Goal: Check status: Check status

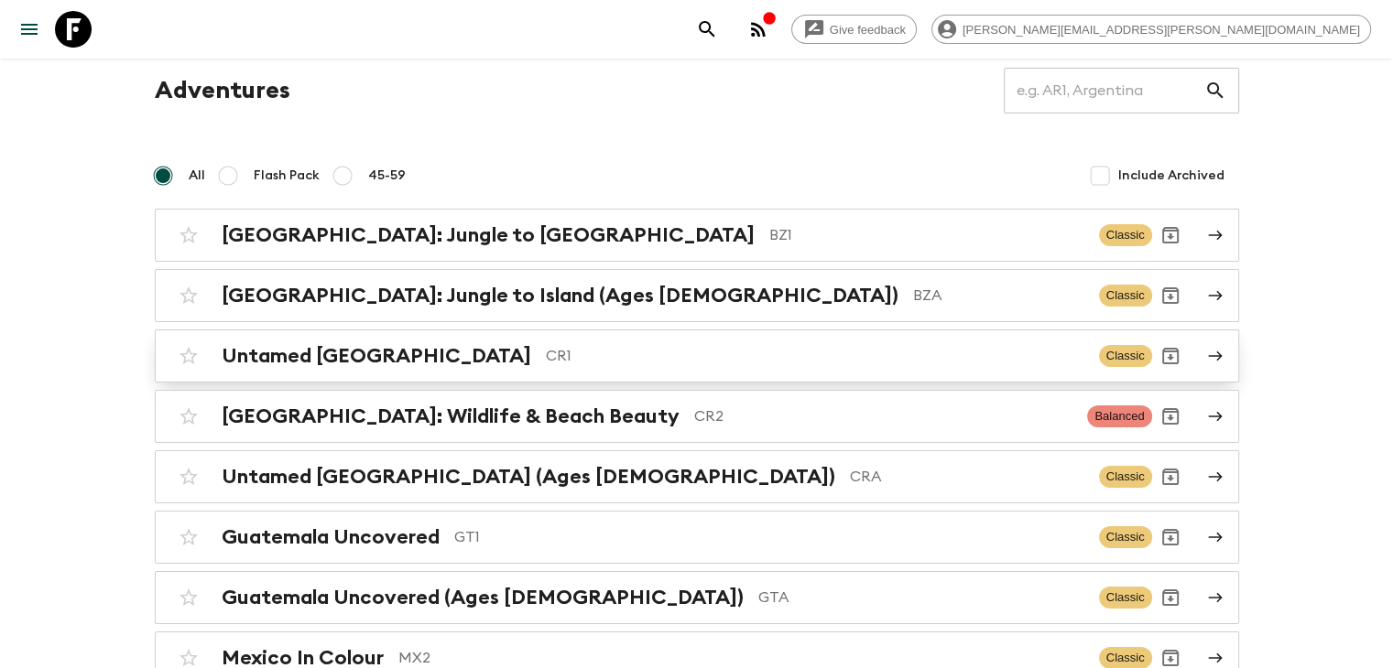
scroll to position [92, 0]
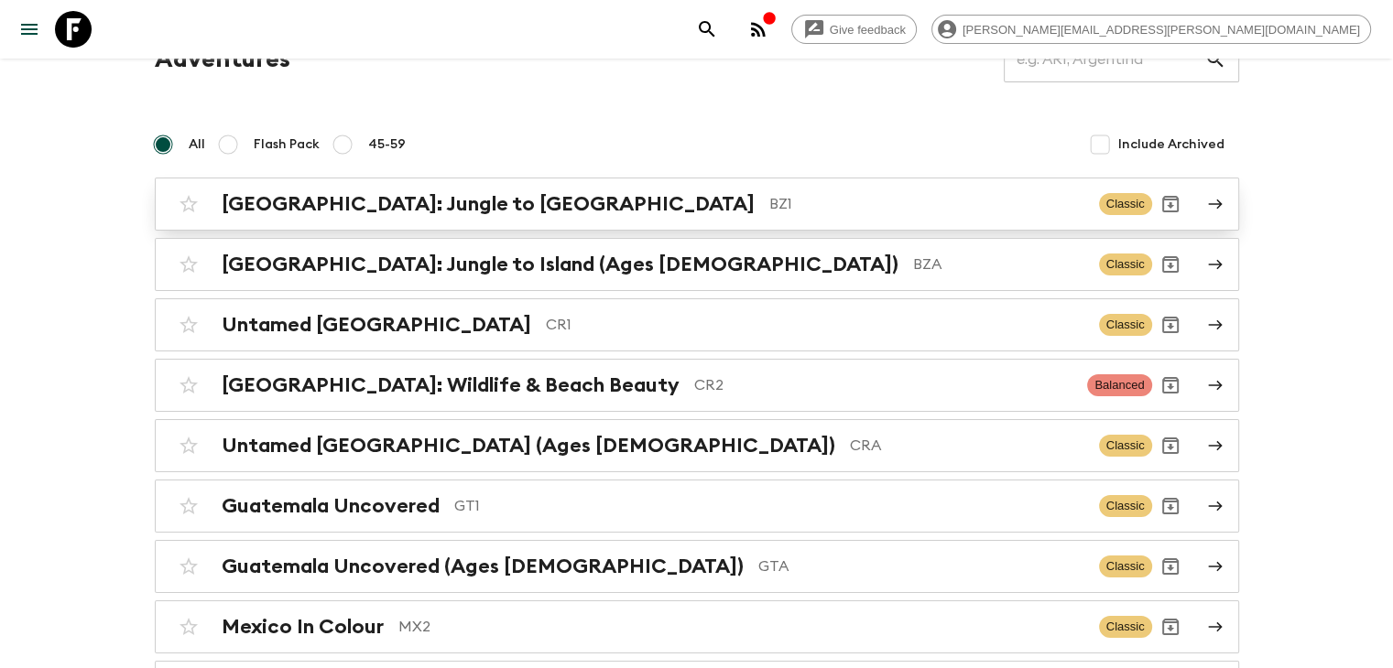
click at [769, 202] on p "BZ1" at bounding box center [926, 204] width 315 height 22
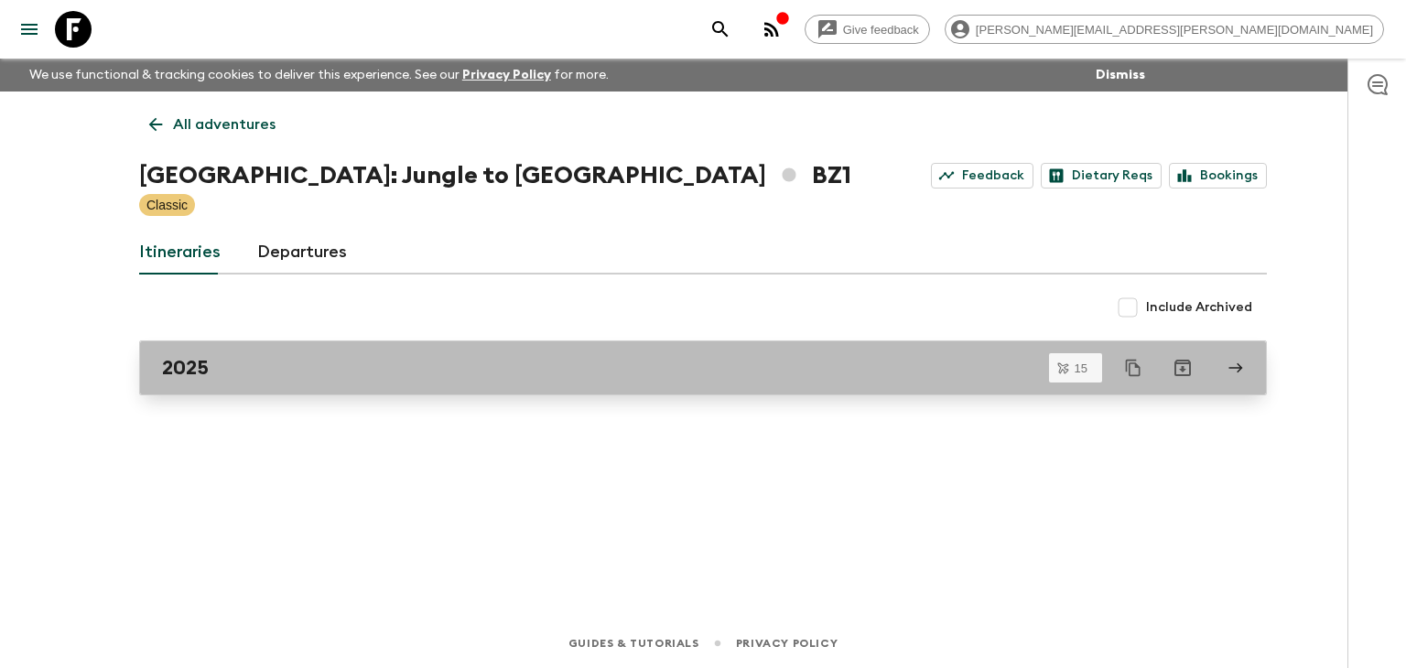
click at [429, 369] on div "2025" at bounding box center [685, 368] width 1047 height 24
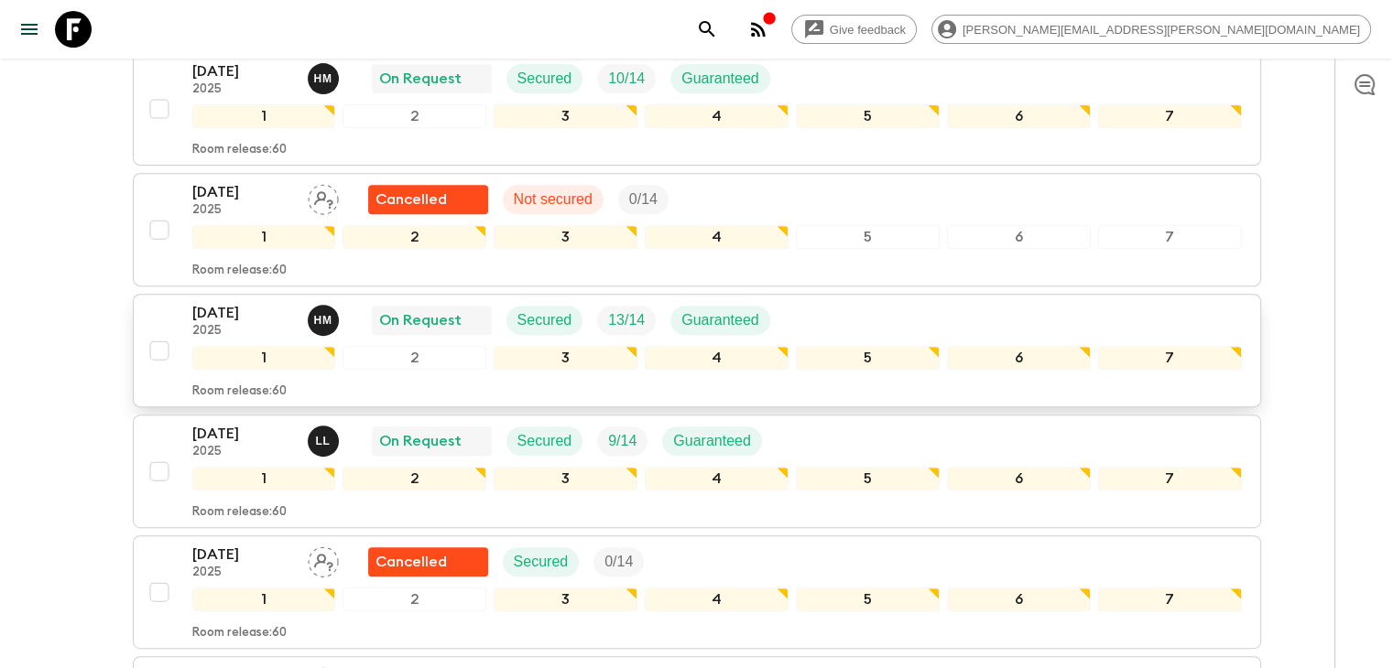
scroll to position [732, 0]
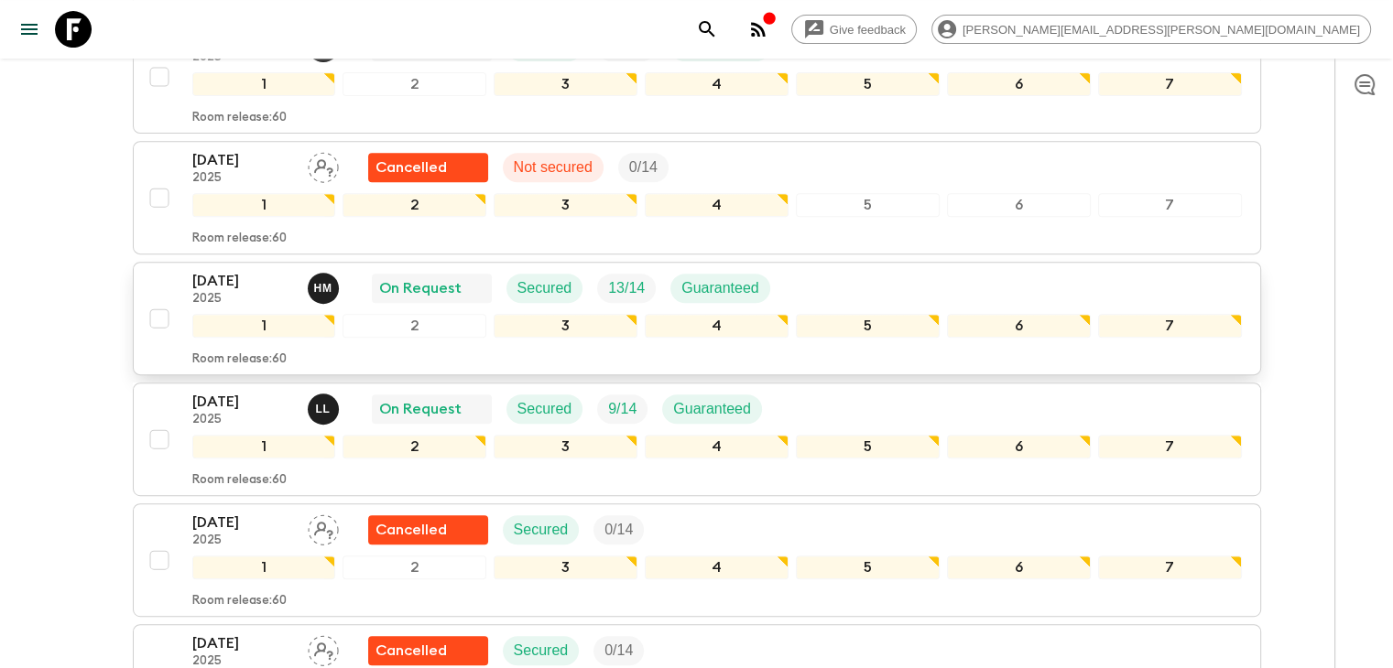
click at [289, 273] on p "[DATE]" at bounding box center [242, 281] width 101 height 22
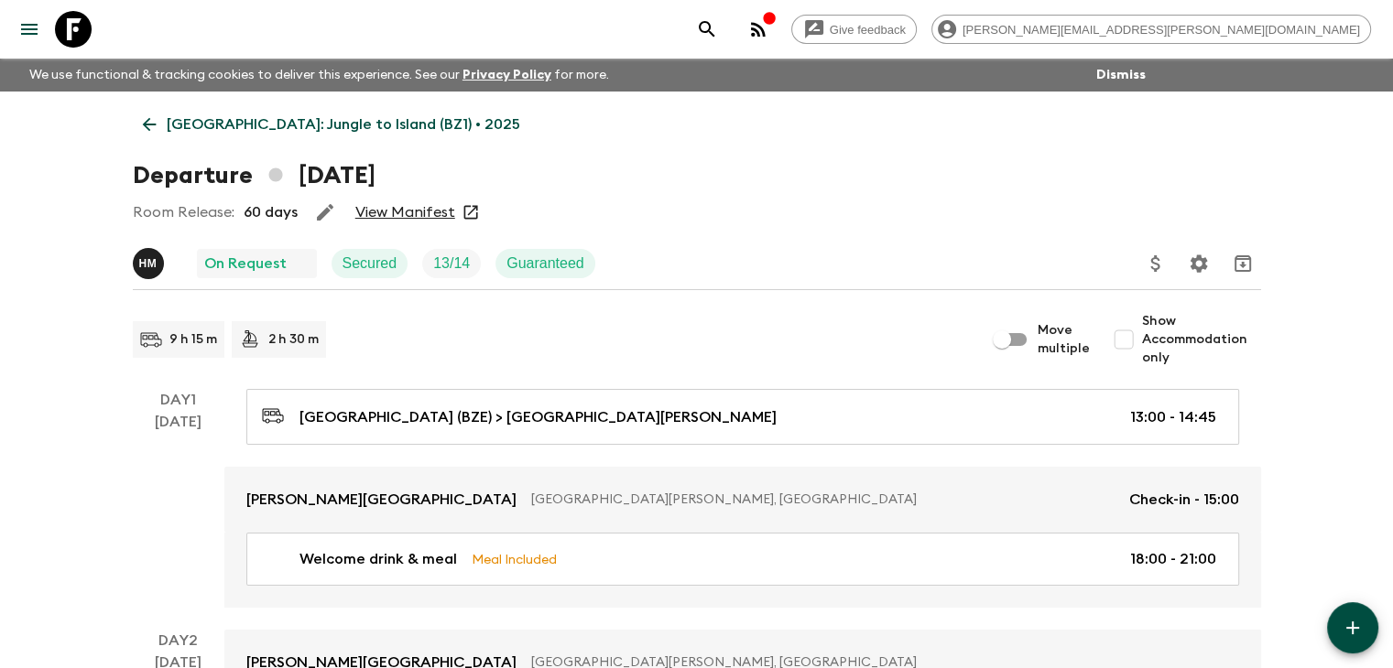
click at [418, 212] on link "View Manifest" at bounding box center [405, 212] width 100 height 18
